Goal: Information Seeking & Learning: Compare options

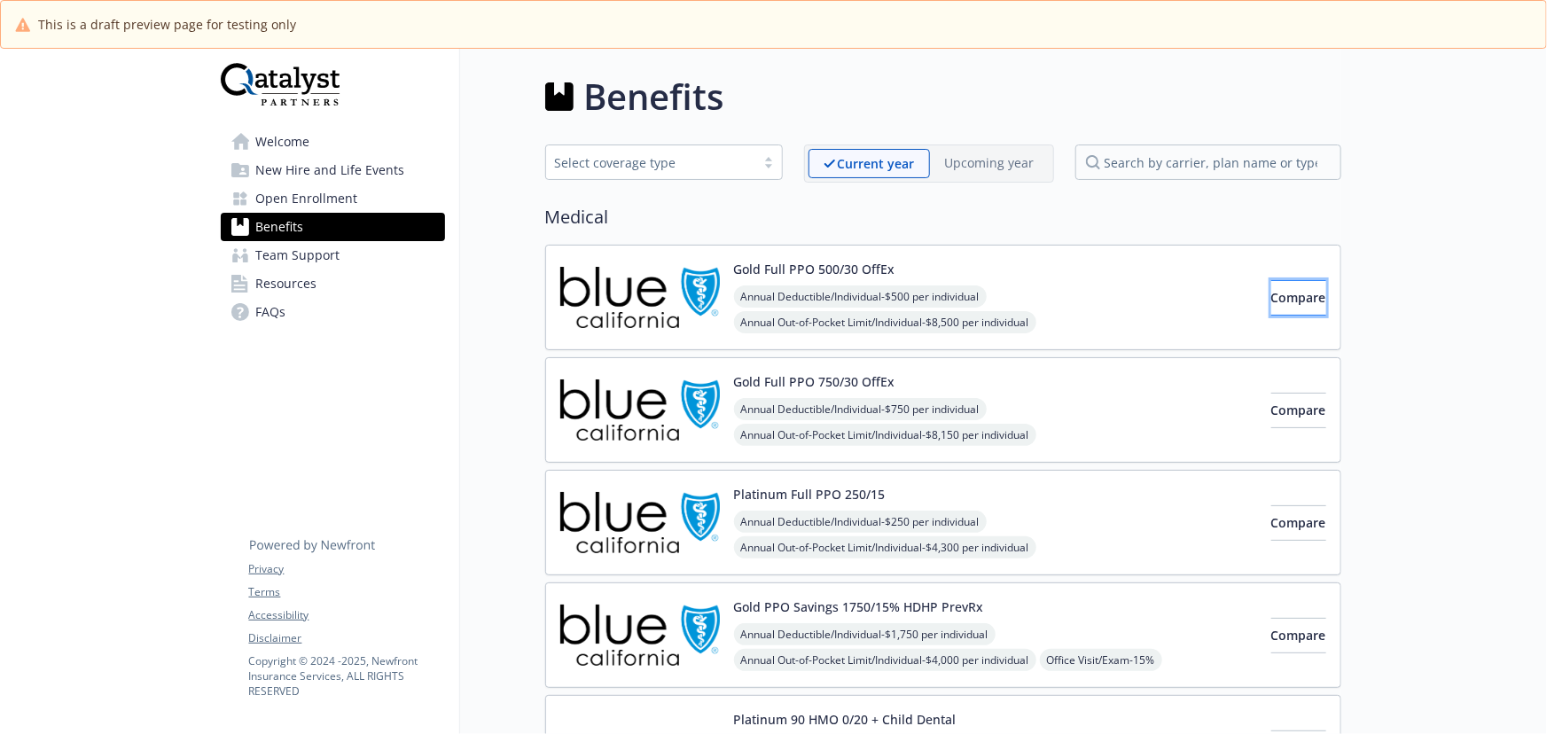
click at [1284, 293] on span "Compare" at bounding box center [1298, 297] width 55 height 17
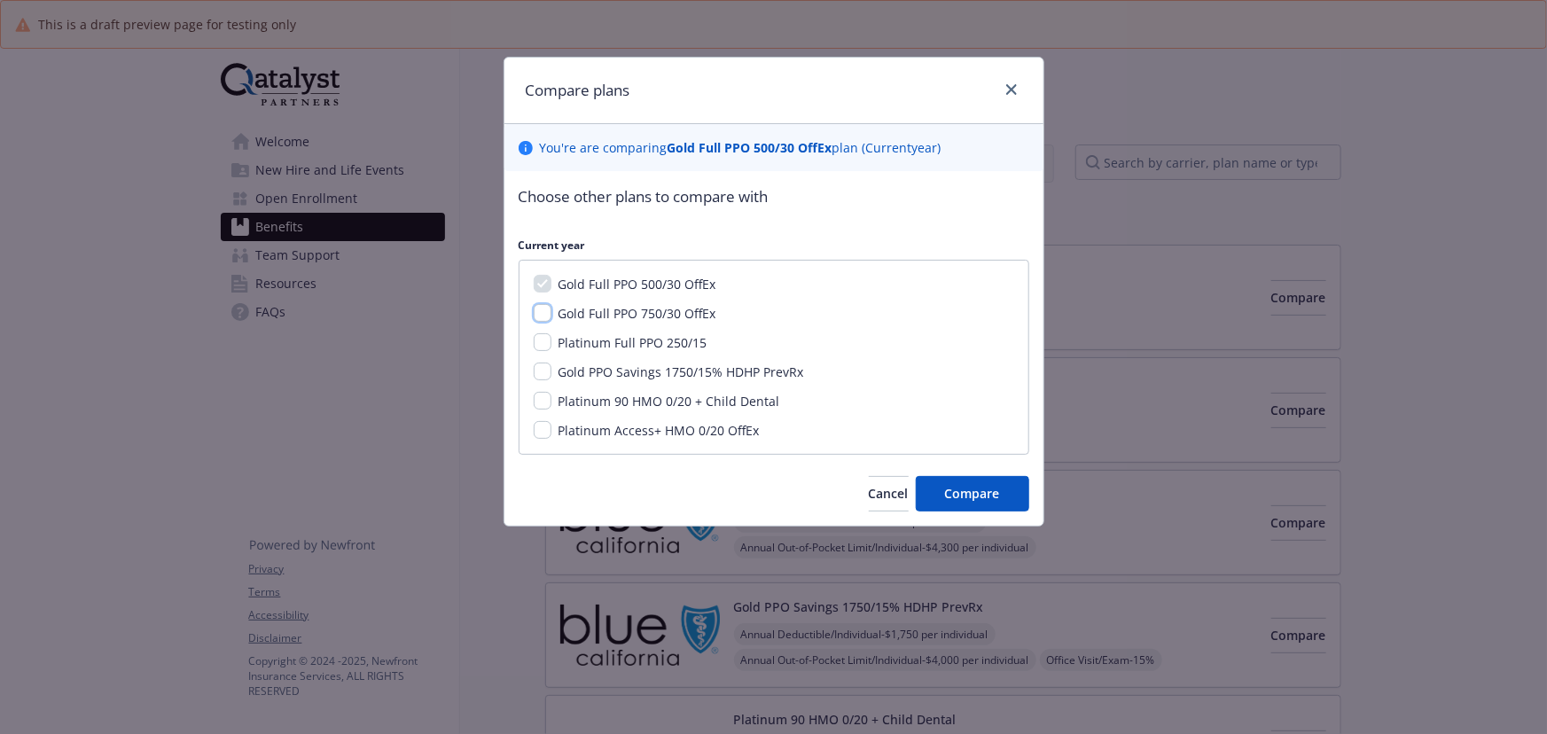
click at [545, 314] on input "Gold Full PPO 750/30 OffEx" at bounding box center [543, 313] width 18 height 18
checkbox input "true"
click at [541, 372] on input "Gold PPO Savings 1750/15% HDHP PrevRx" at bounding box center [543, 372] width 18 height 18
checkbox input "true"
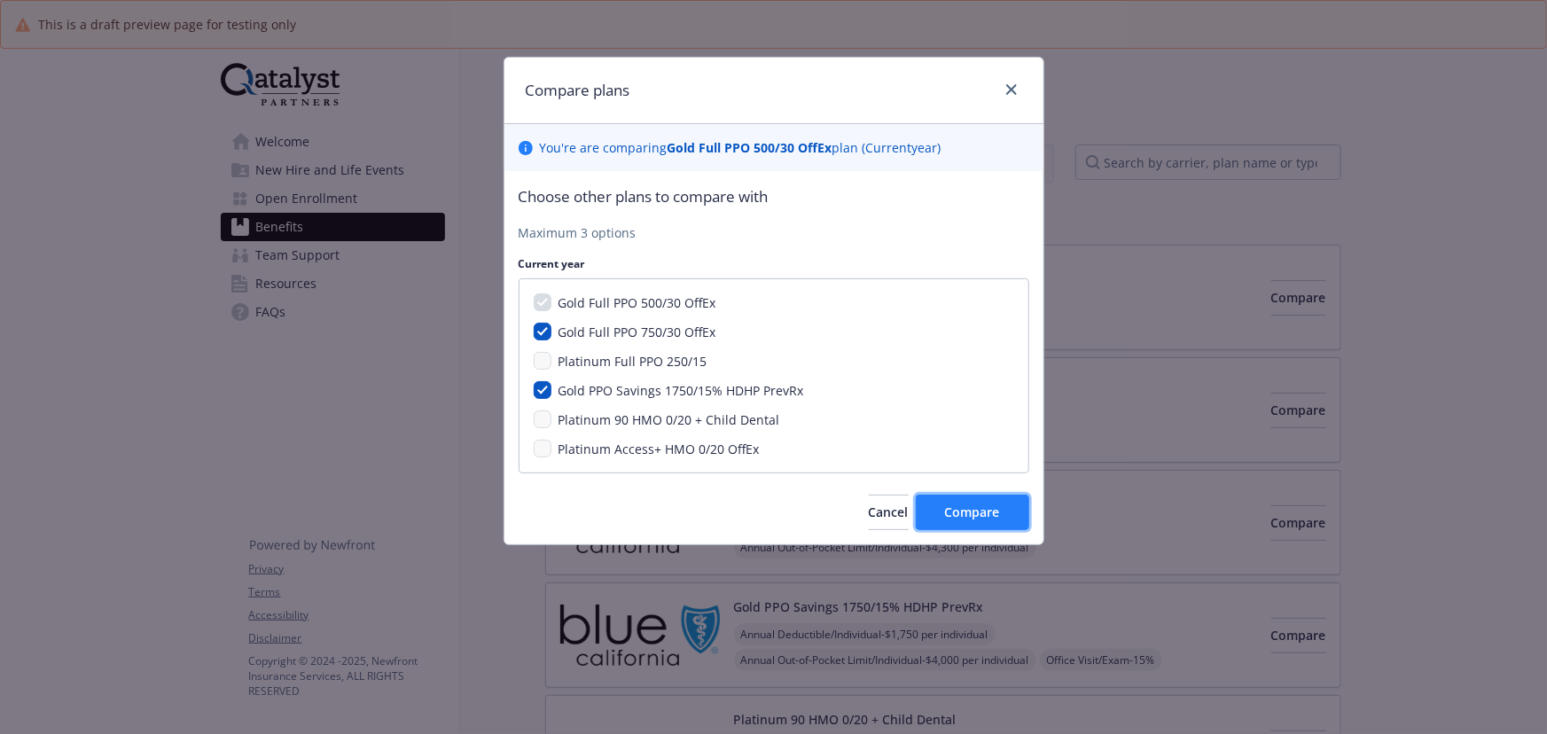
click at [984, 512] on span "Compare" at bounding box center [972, 512] width 55 height 17
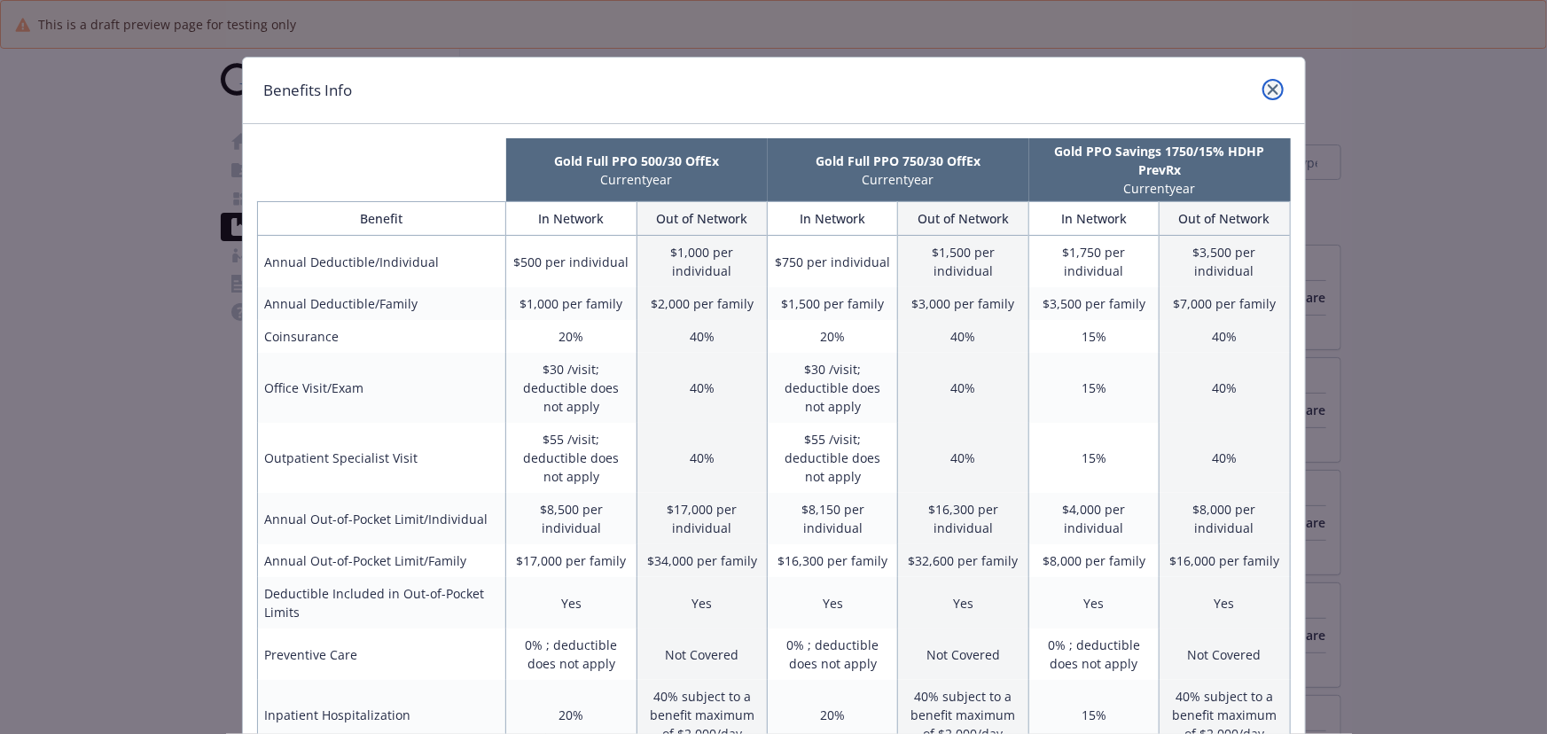
click at [1270, 86] on icon "close" at bounding box center [1273, 89] width 11 height 11
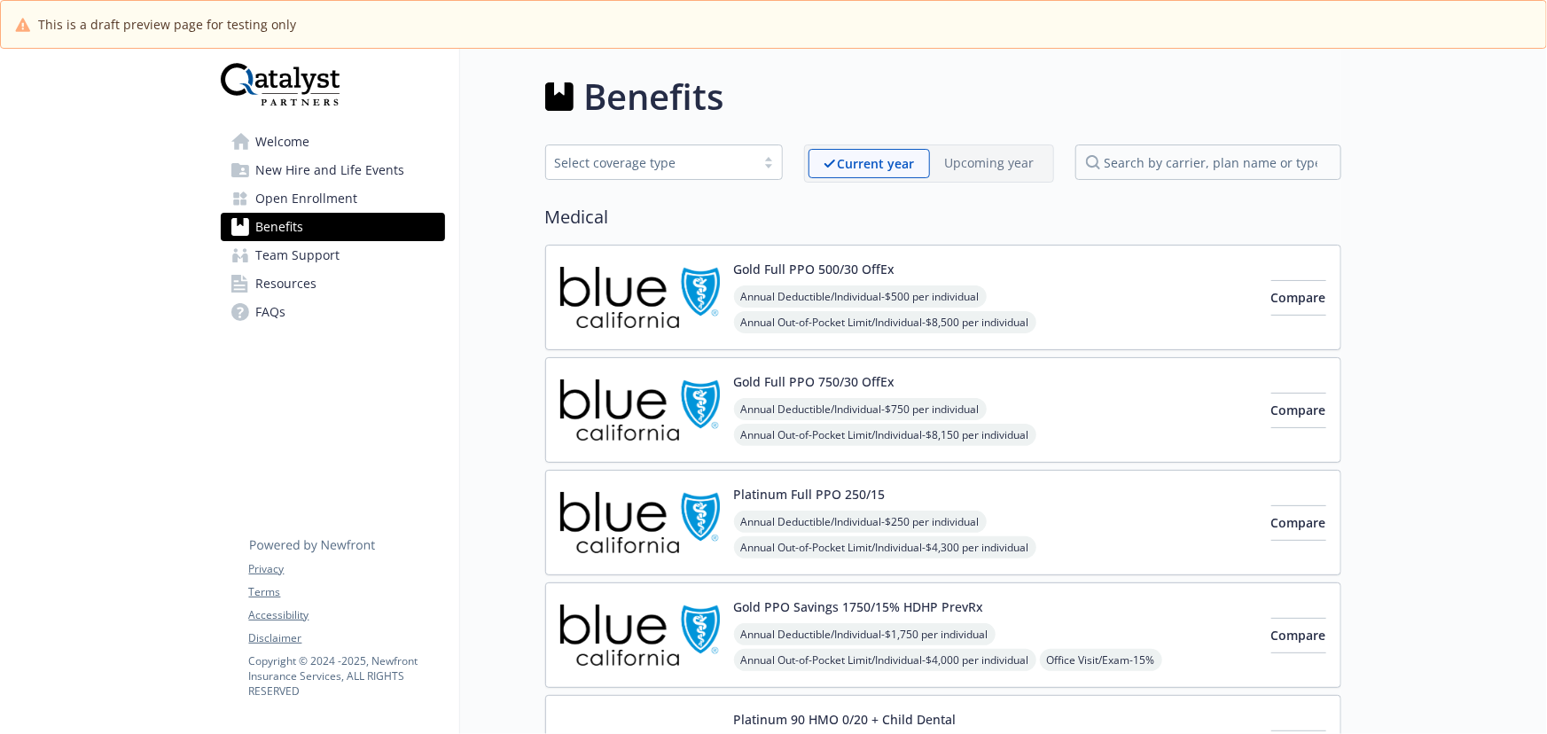
click at [311, 177] on span "New Hire and Life Events" at bounding box center [330, 170] width 149 height 28
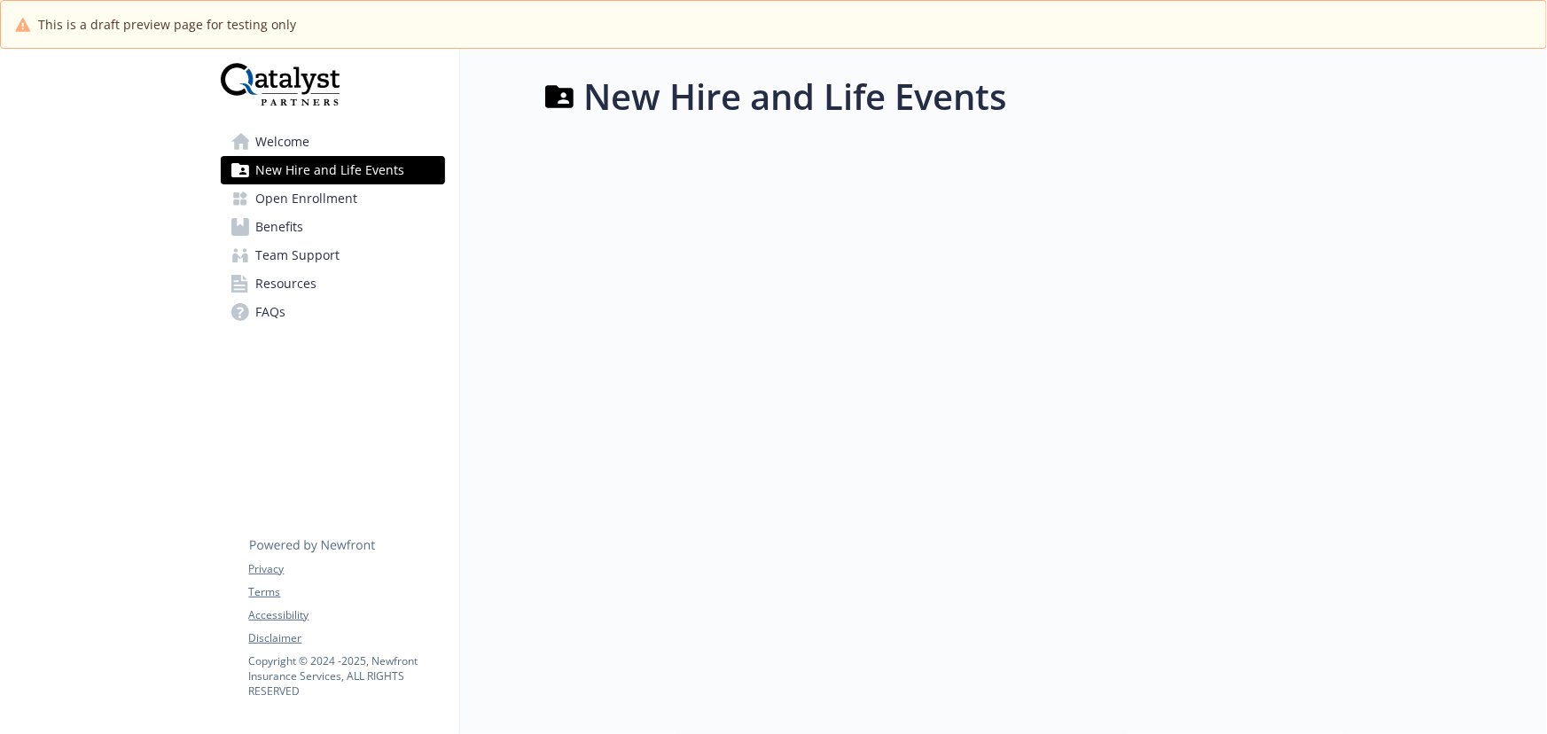
click at [321, 196] on span "Open Enrollment" at bounding box center [307, 198] width 102 height 28
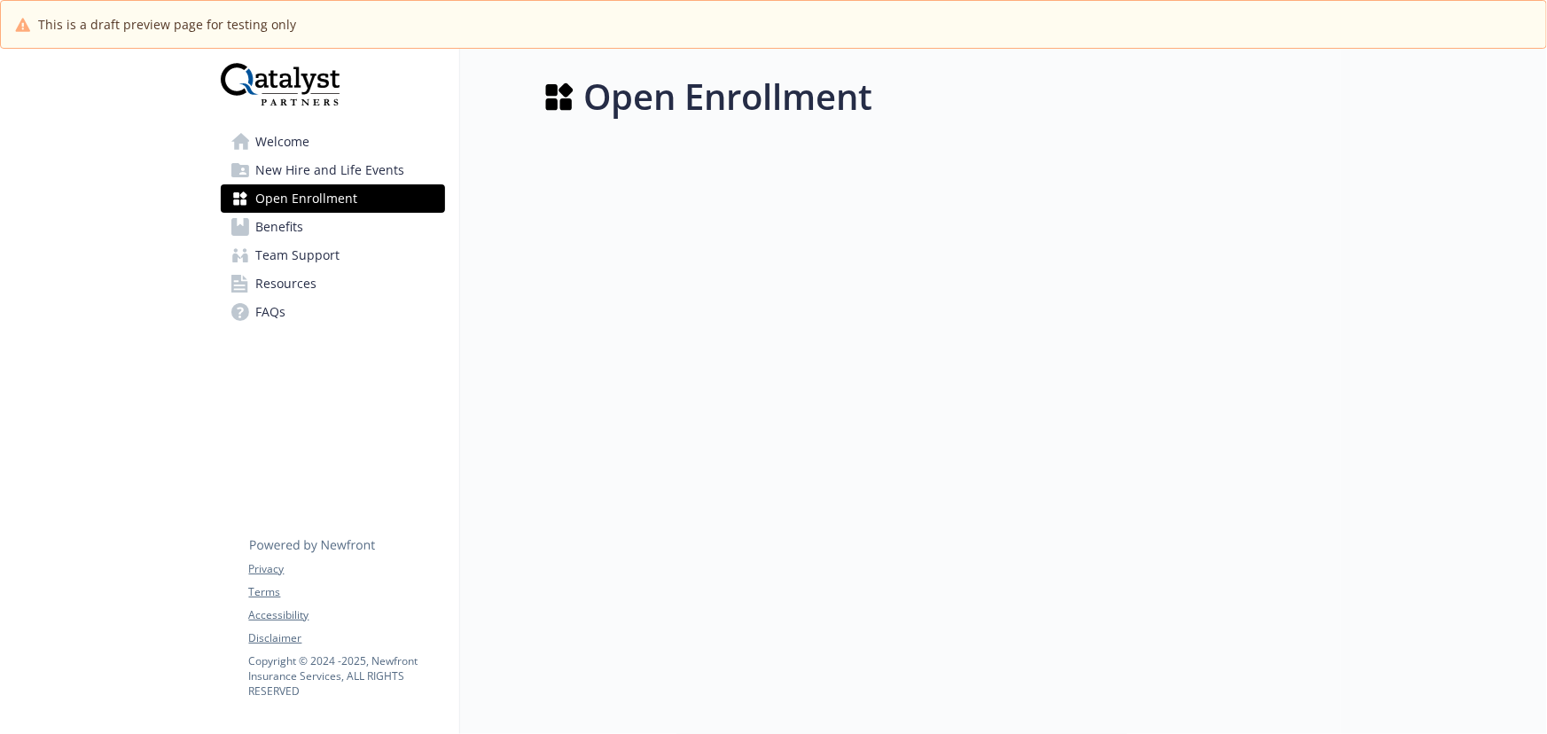
click at [284, 319] on span "FAQs" at bounding box center [271, 312] width 30 height 28
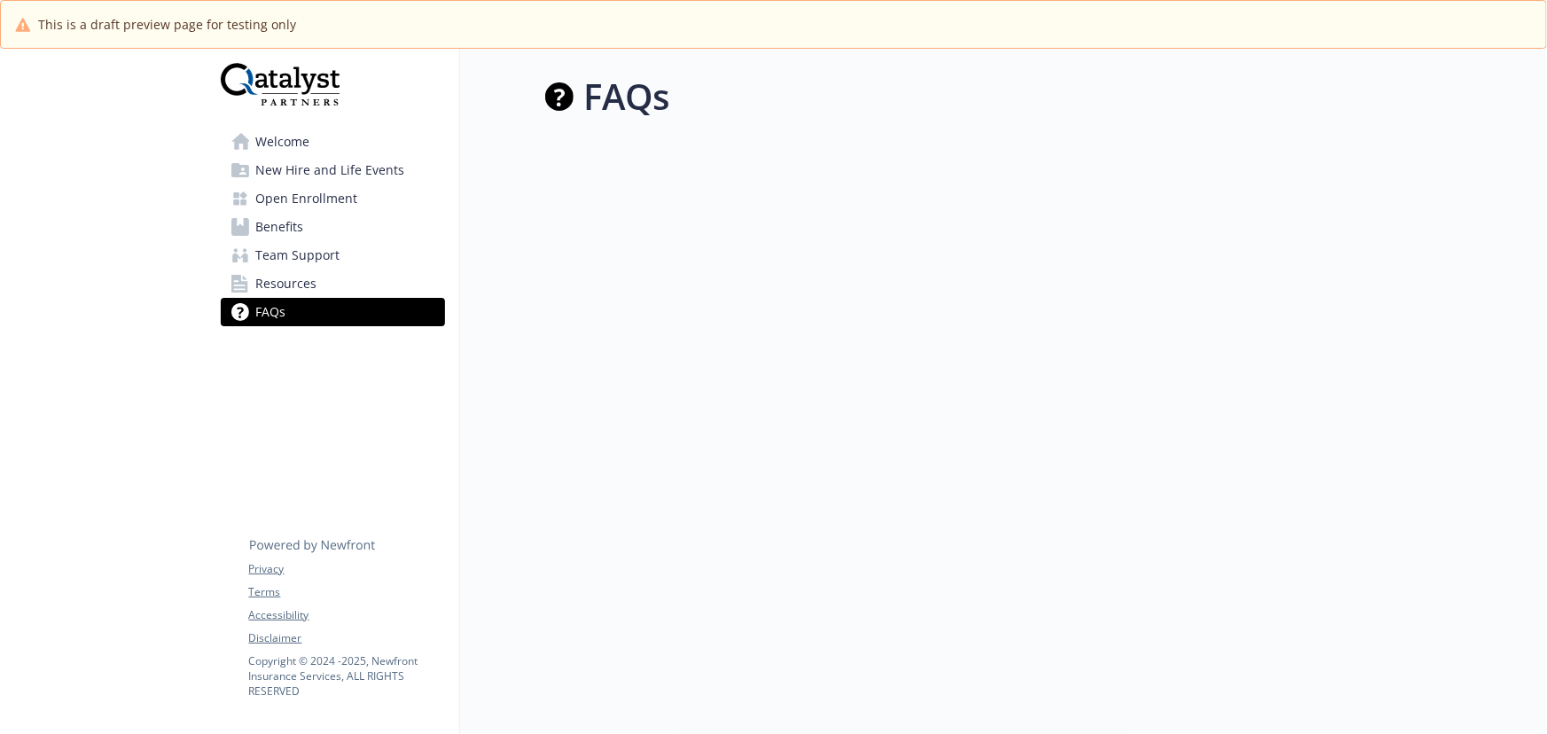
click at [273, 277] on span "Resources" at bounding box center [286, 284] width 61 height 28
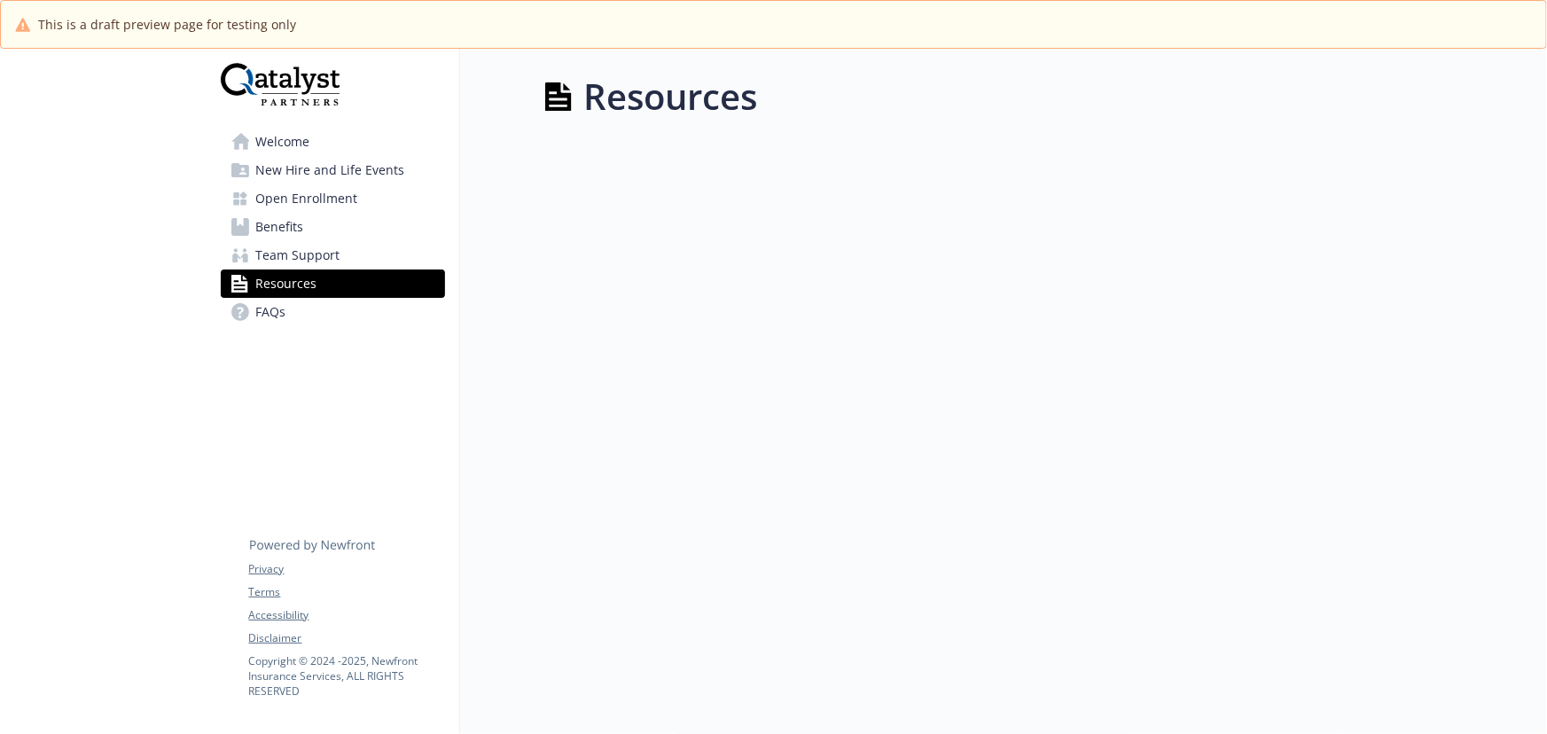
click at [576, 97] on div "Resources" at bounding box center [943, 96] width 796 height 53
drag, startPoint x: 586, startPoint y: 97, endPoint x: 820, endPoint y: 113, distance: 234.6
click at [820, 113] on div "Resources" at bounding box center [943, 96] width 796 height 53
click at [629, 111] on h1 "Resources" at bounding box center [671, 96] width 174 height 53
click at [318, 194] on span "Open Enrollment" at bounding box center [307, 198] width 102 height 28
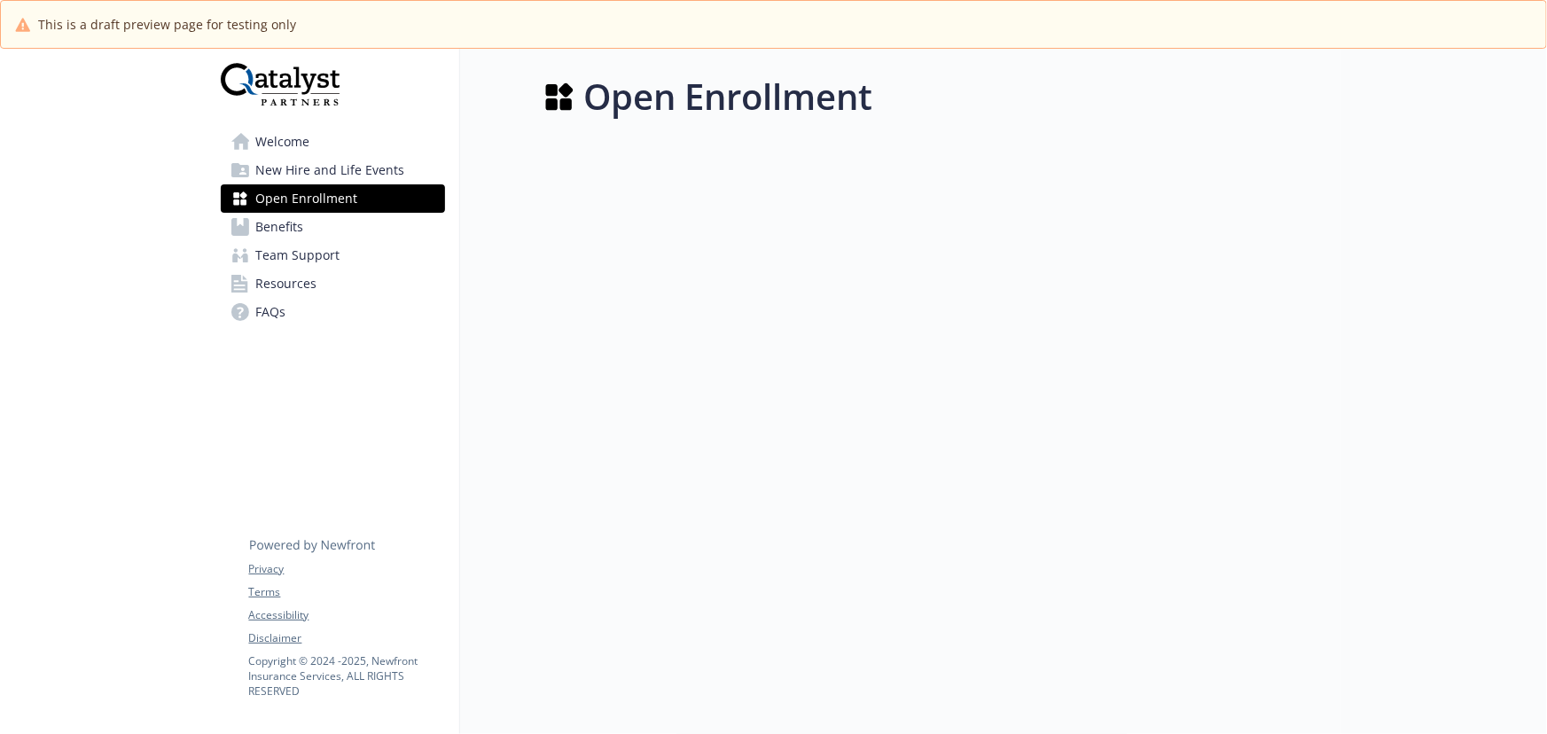
click at [303, 230] on link "Benefits" at bounding box center [333, 227] width 224 height 28
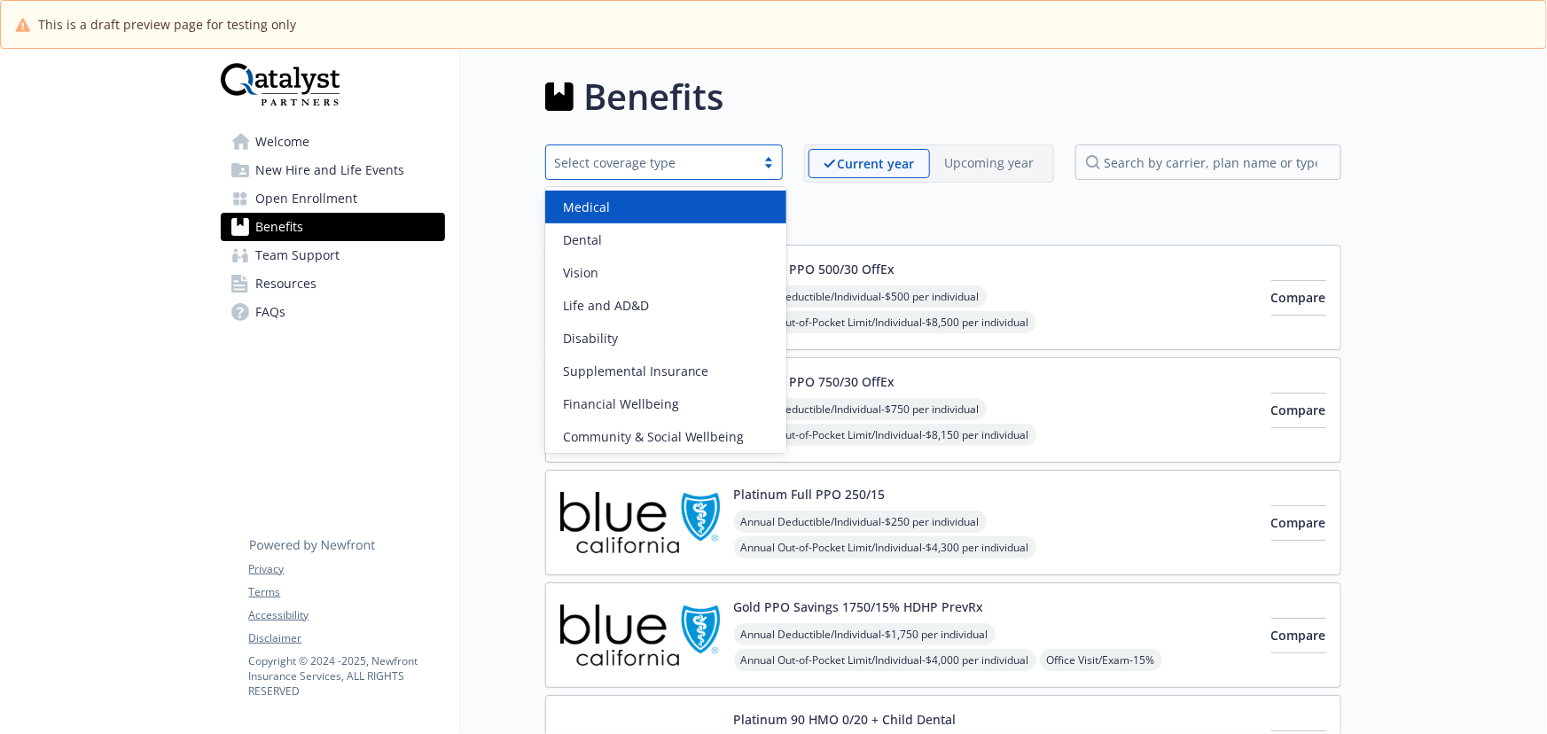
click at [754, 162] on div "Select coverage type" at bounding box center [650, 163] width 209 height 22
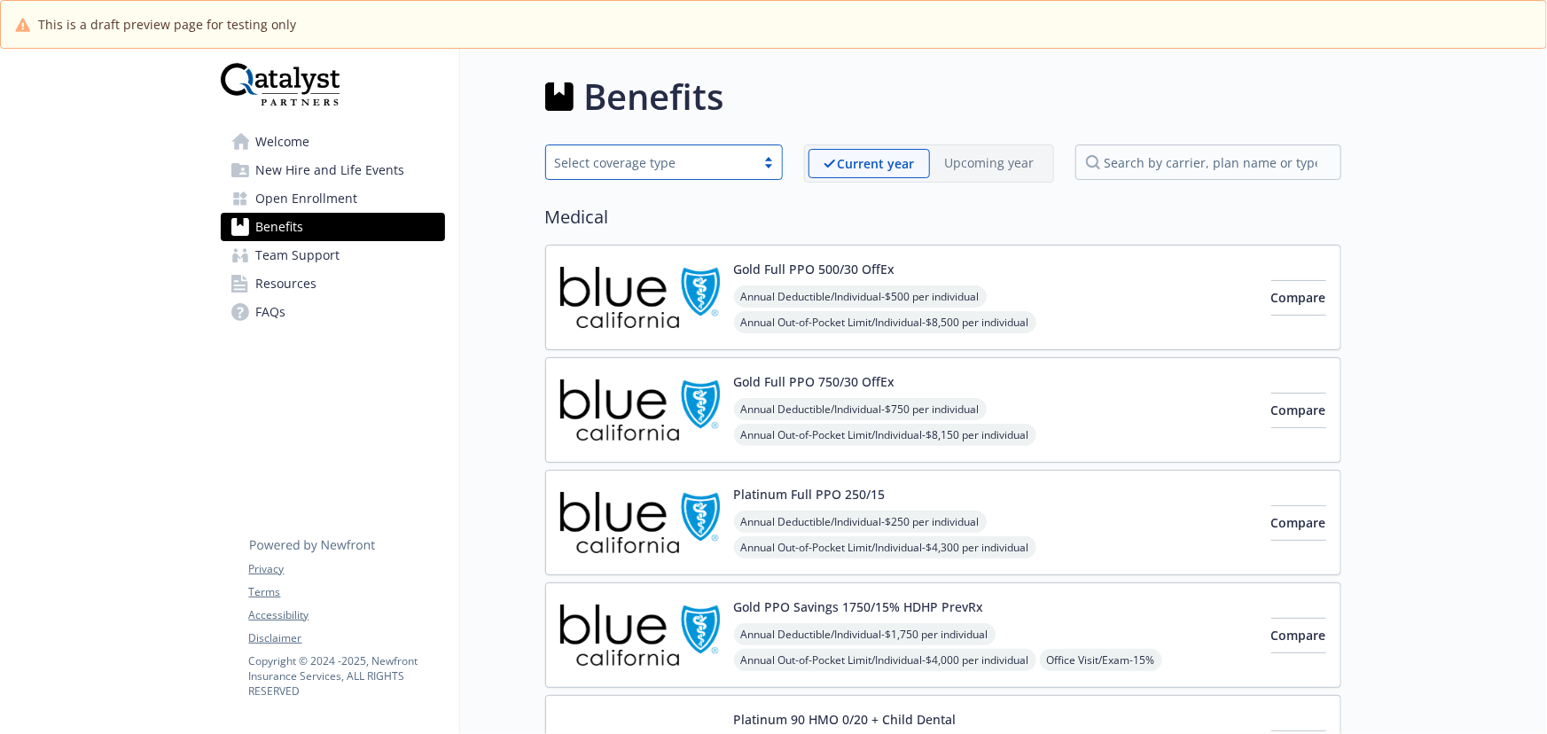
click at [754, 162] on div "Select coverage type" at bounding box center [650, 163] width 209 height 22
click at [282, 141] on span "Welcome" at bounding box center [283, 142] width 54 height 28
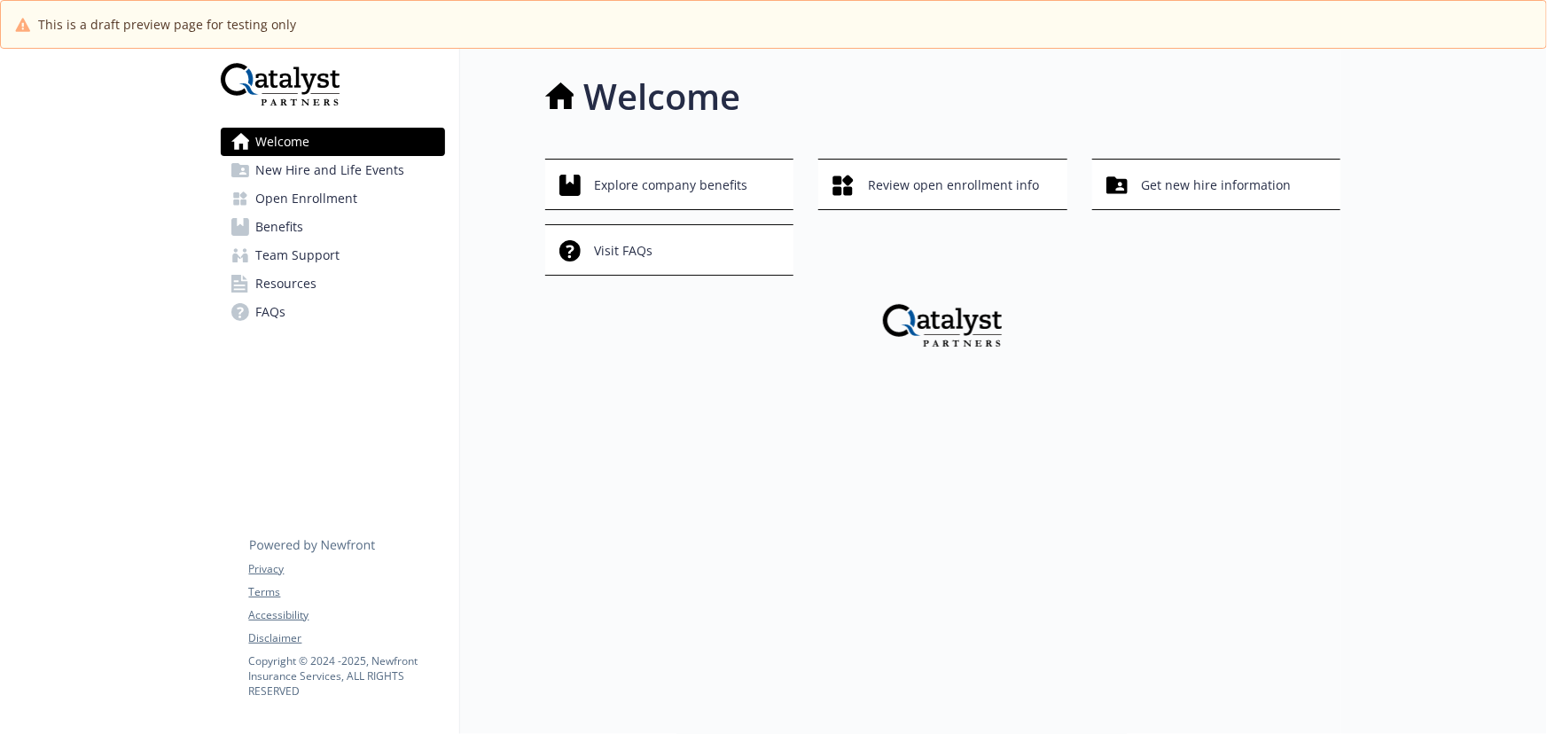
click at [384, 174] on span "New Hire and Life Events" at bounding box center [330, 170] width 149 height 28
